Goal: Transaction & Acquisition: Purchase product/service

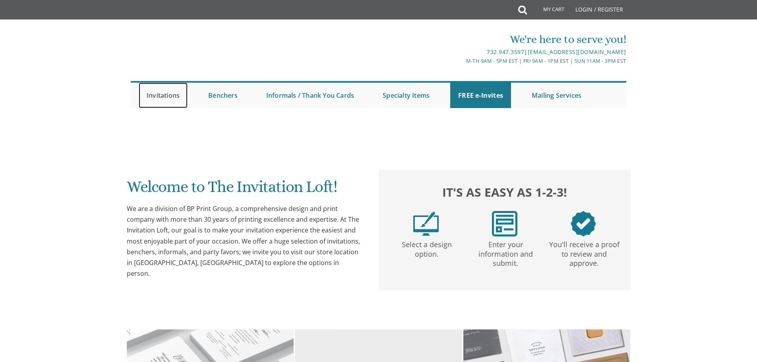
click at [151, 93] on link "Invitations" at bounding box center [163, 95] width 49 height 25
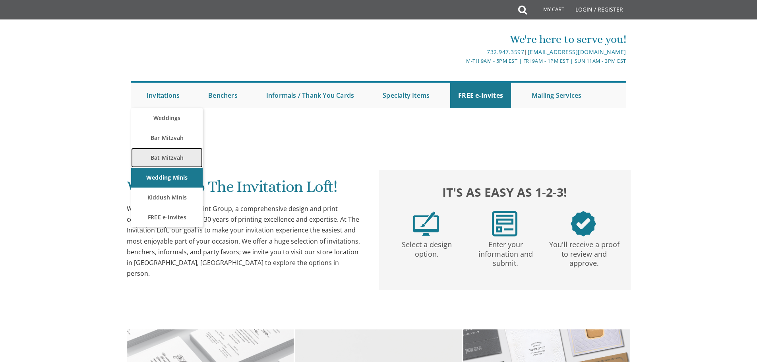
click at [157, 156] on link "Bat Mitzvah" at bounding box center [167, 158] width 72 height 20
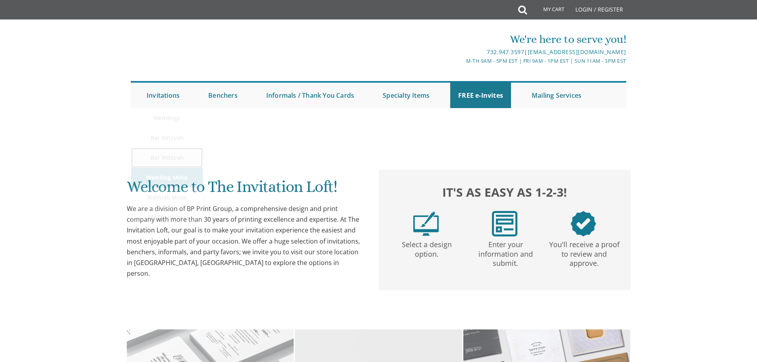
click at [163, 155] on link "Bat Mitzvah" at bounding box center [167, 158] width 72 height 20
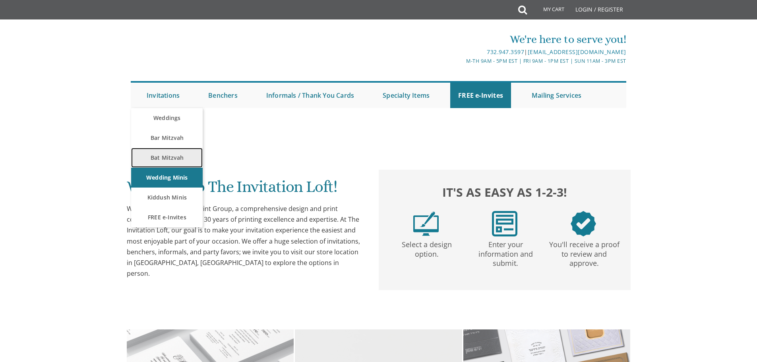
click at [163, 155] on link "Bat Mitzvah" at bounding box center [167, 158] width 72 height 20
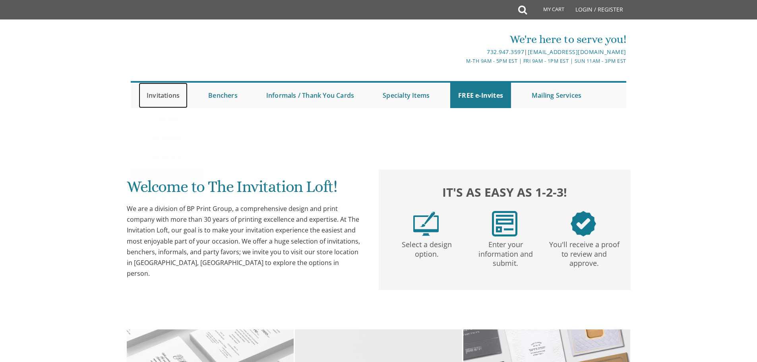
click at [150, 99] on link "Invitations" at bounding box center [163, 95] width 49 height 25
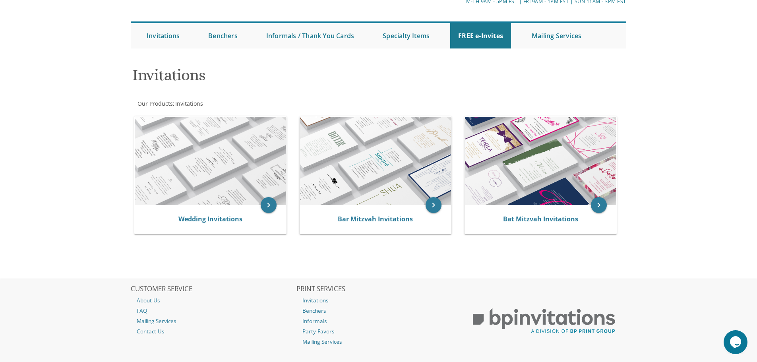
scroll to position [60, 0]
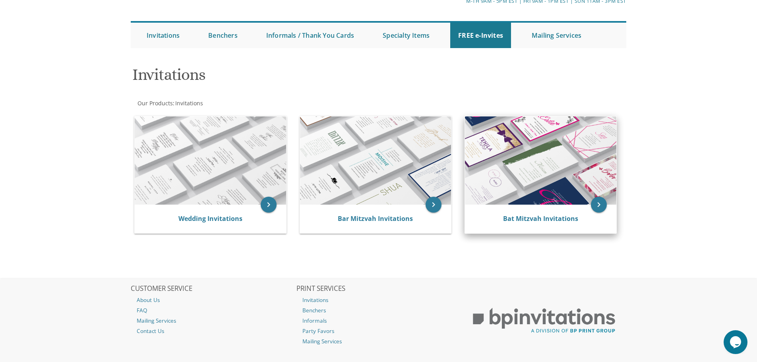
click at [529, 207] on div "Bat Mitzvah Invitations" at bounding box center [540, 219] width 151 height 29
click at [592, 206] on icon "keyboard_arrow_right" at bounding box center [599, 205] width 16 height 16
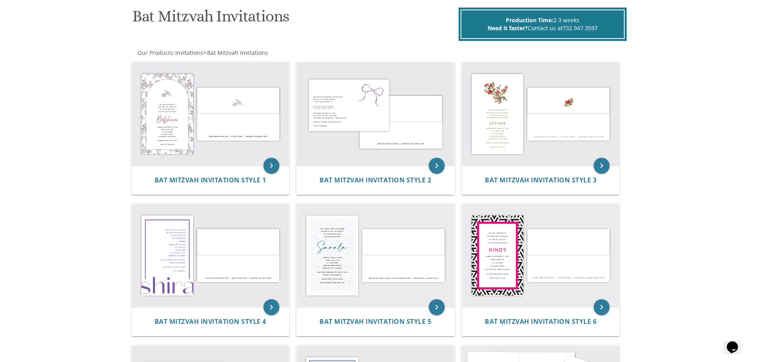
scroll to position [119, 0]
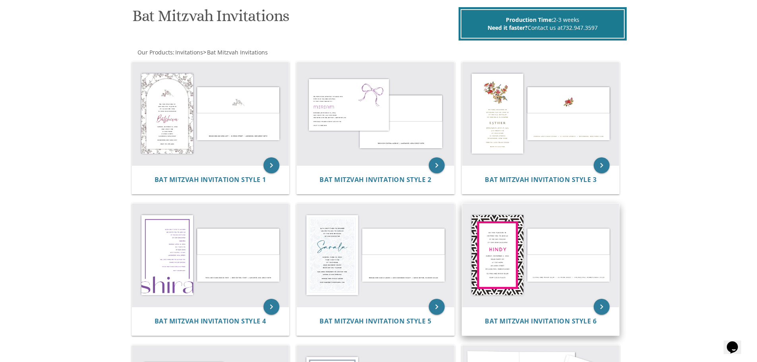
click at [477, 234] on img at bounding box center [540, 254] width 157 height 103
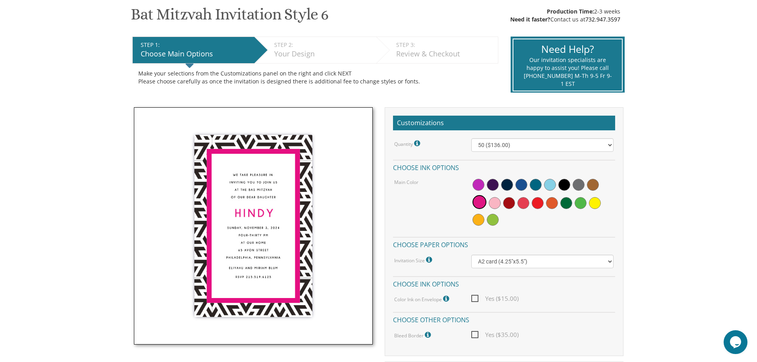
scroll to position [131, 0]
click at [509, 184] on span at bounding box center [507, 184] width 12 height 12
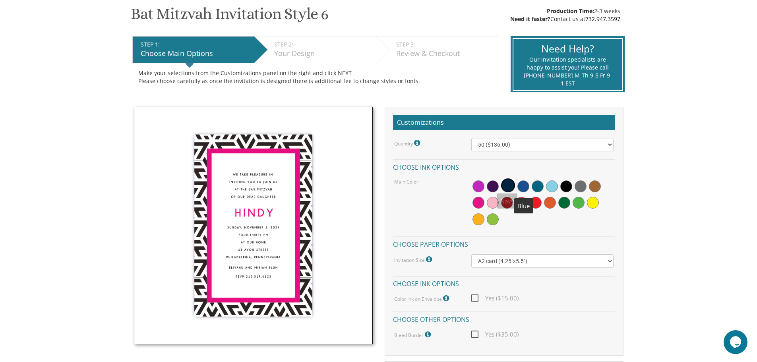
click at [525, 184] on span at bounding box center [523, 186] width 12 height 12
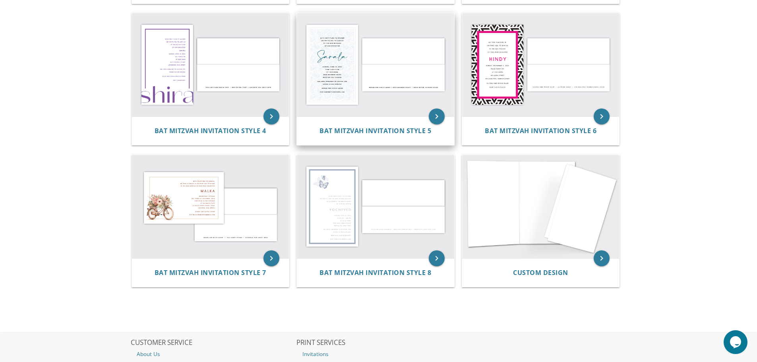
scroll to position [310, 0]
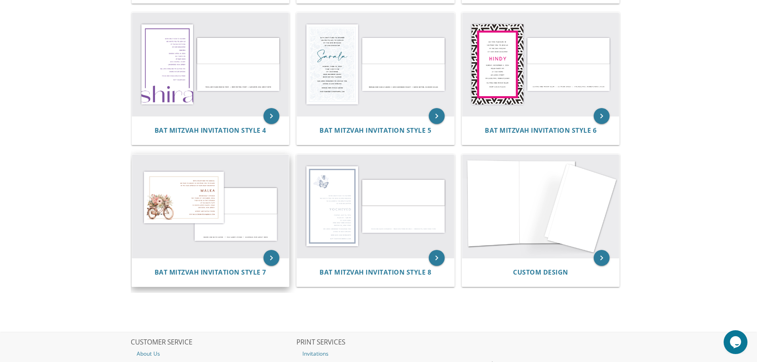
click at [220, 164] on img at bounding box center [210, 206] width 157 height 103
click at [231, 182] on img at bounding box center [210, 206] width 157 height 103
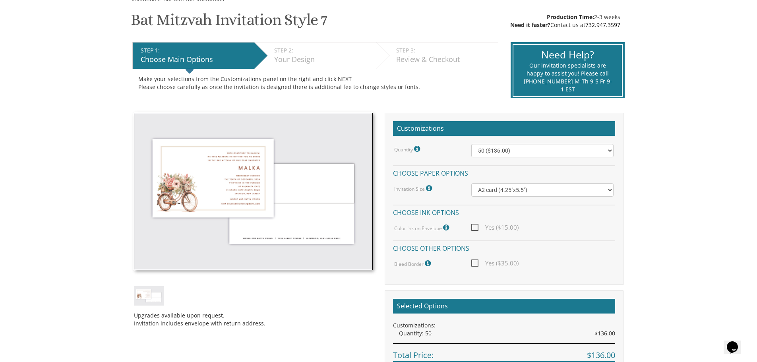
scroll to position [125, 0]
click at [228, 175] on img at bounding box center [253, 190] width 239 height 157
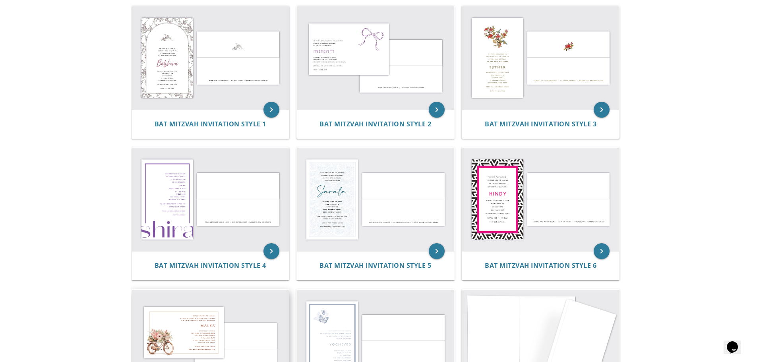
scroll to position [153, 0]
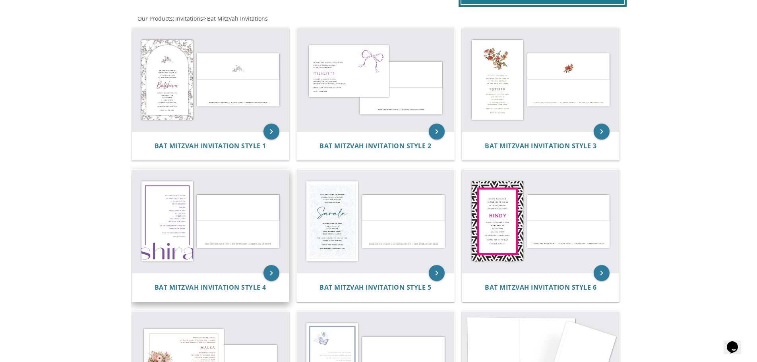
click at [198, 179] on img at bounding box center [210, 221] width 157 height 103
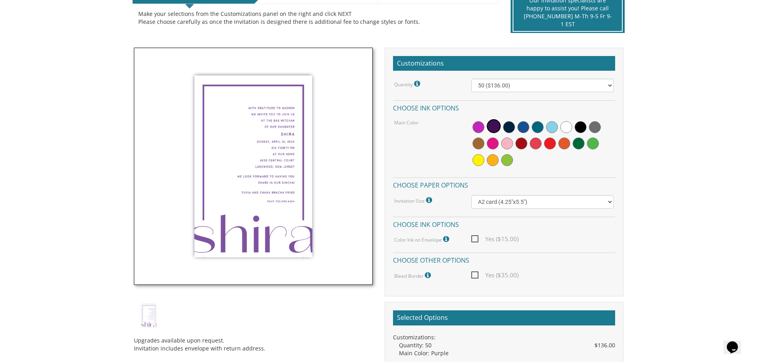
scroll to position [190, 0]
